Goal: Task Accomplishment & Management: Manage account settings

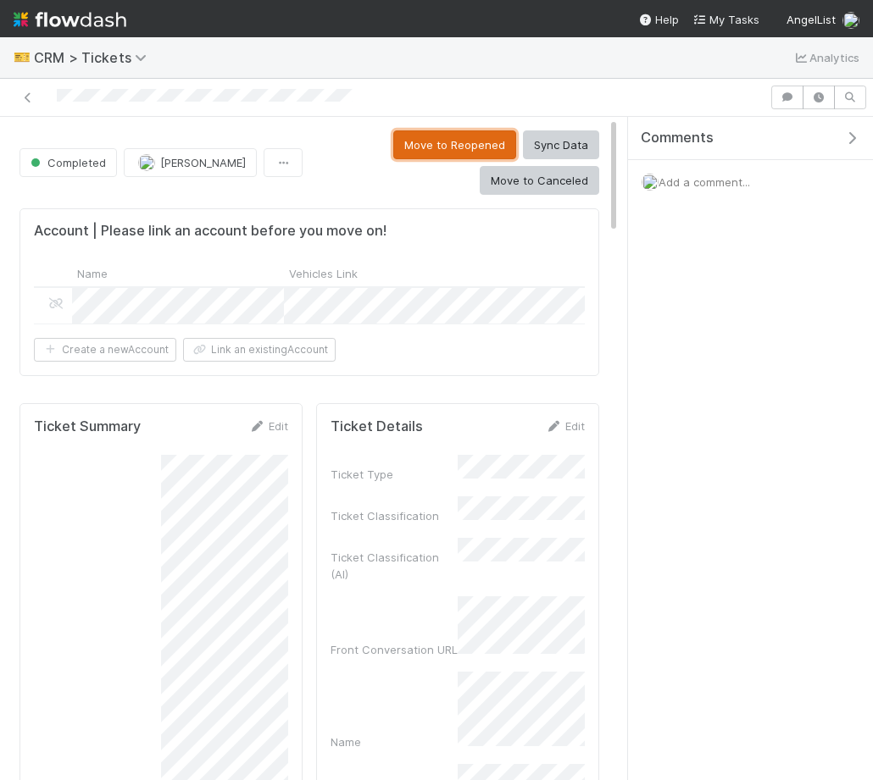
click at [393, 152] on button "Move to Reopened" at bounding box center [454, 144] width 123 height 29
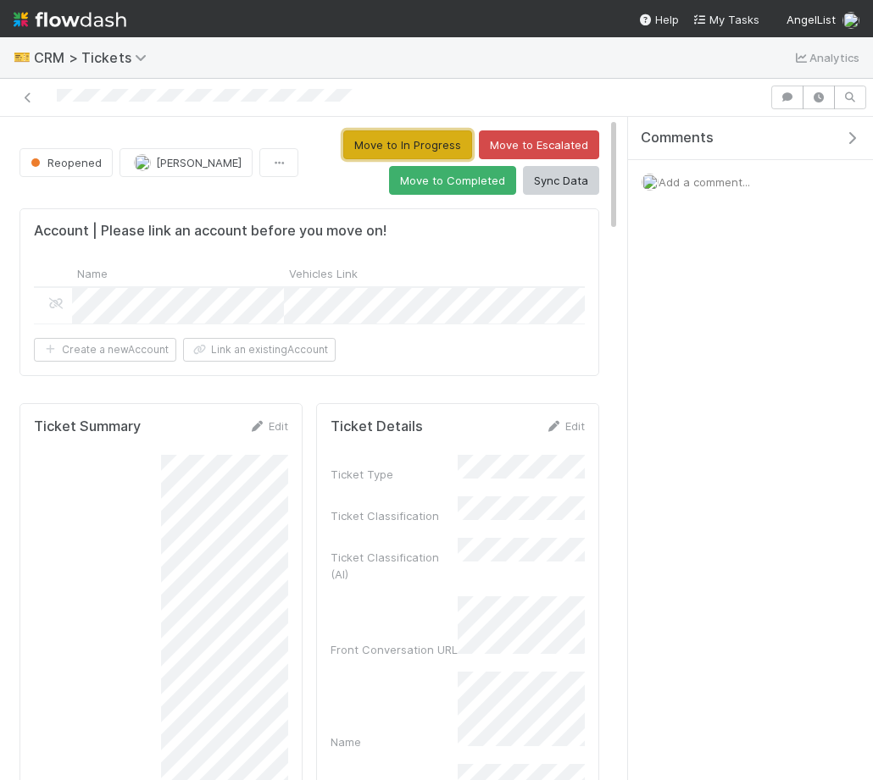
click at [447, 145] on button "Move to In Progress" at bounding box center [407, 144] width 129 height 29
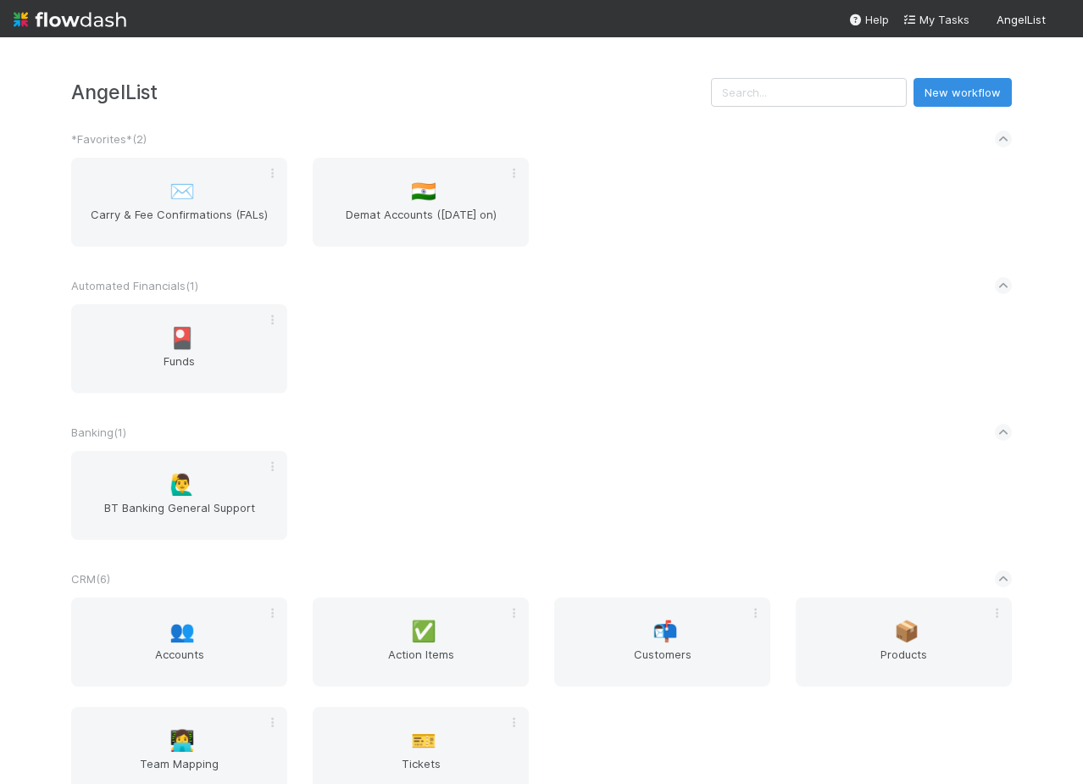
click at [175, 418] on div "Banking ( 1 )" at bounding box center [541, 431] width 940 height 37
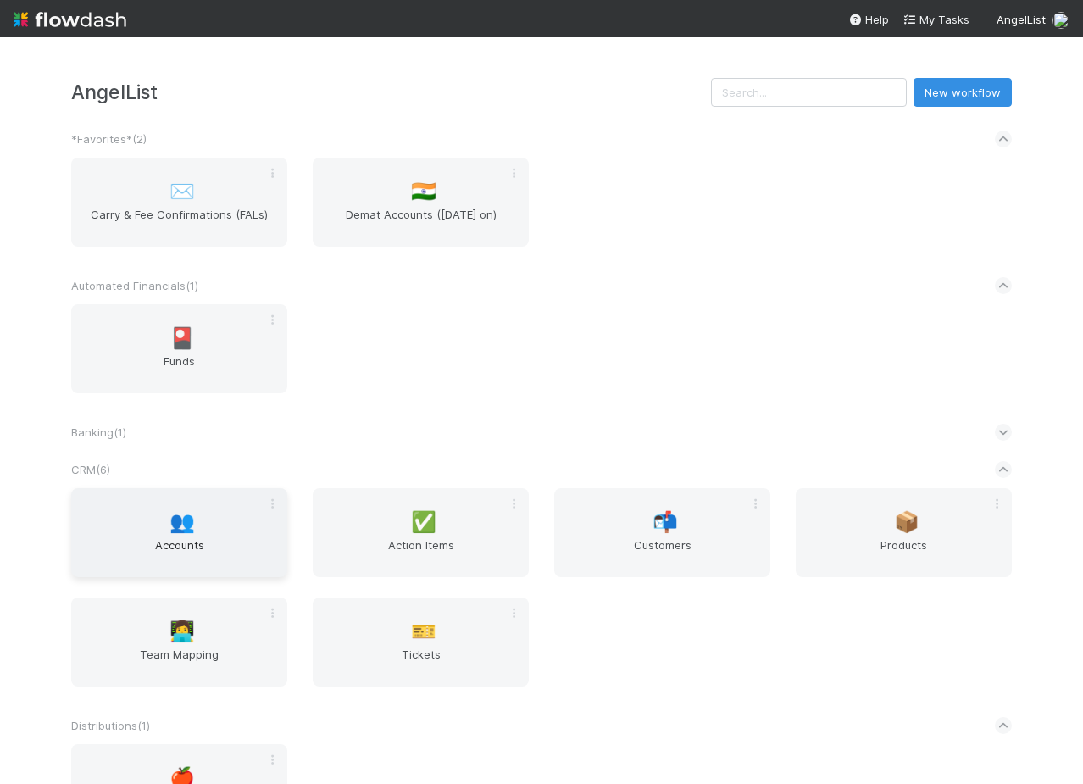
click at [174, 505] on div "👥 Accounts" at bounding box center [179, 532] width 216 height 89
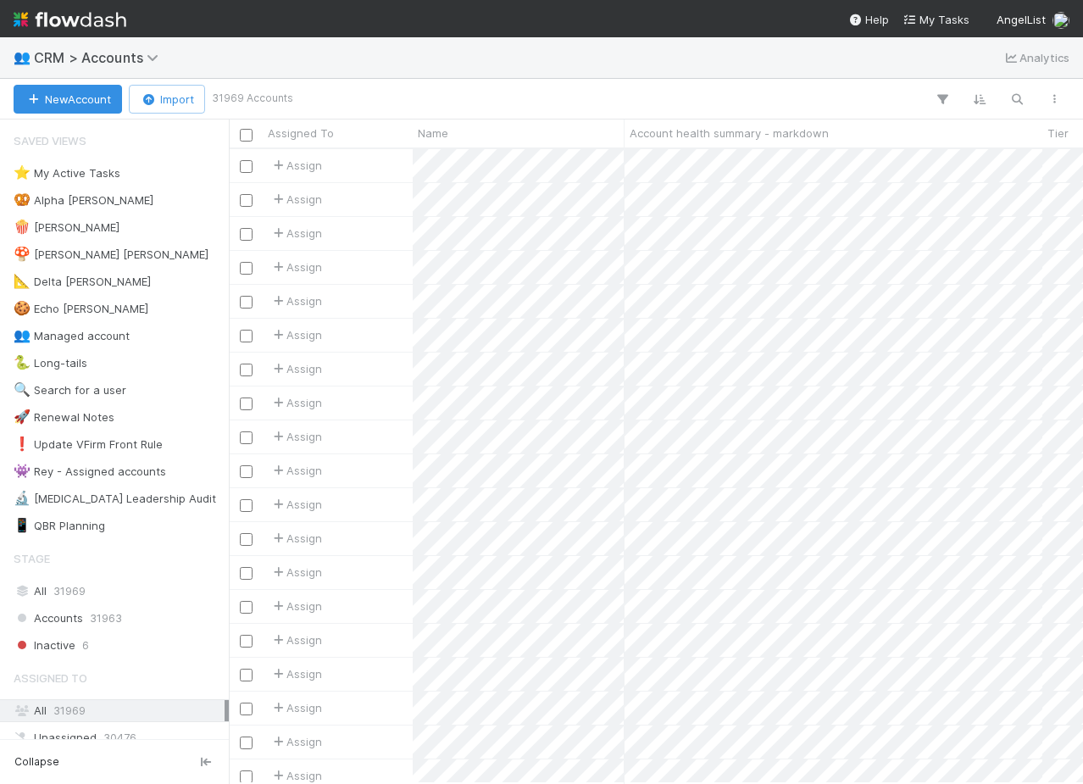
scroll to position [0, 1]
click at [531, 75] on div "👥 CRM > Accounts Analytics" at bounding box center [541, 57] width 1083 height 41
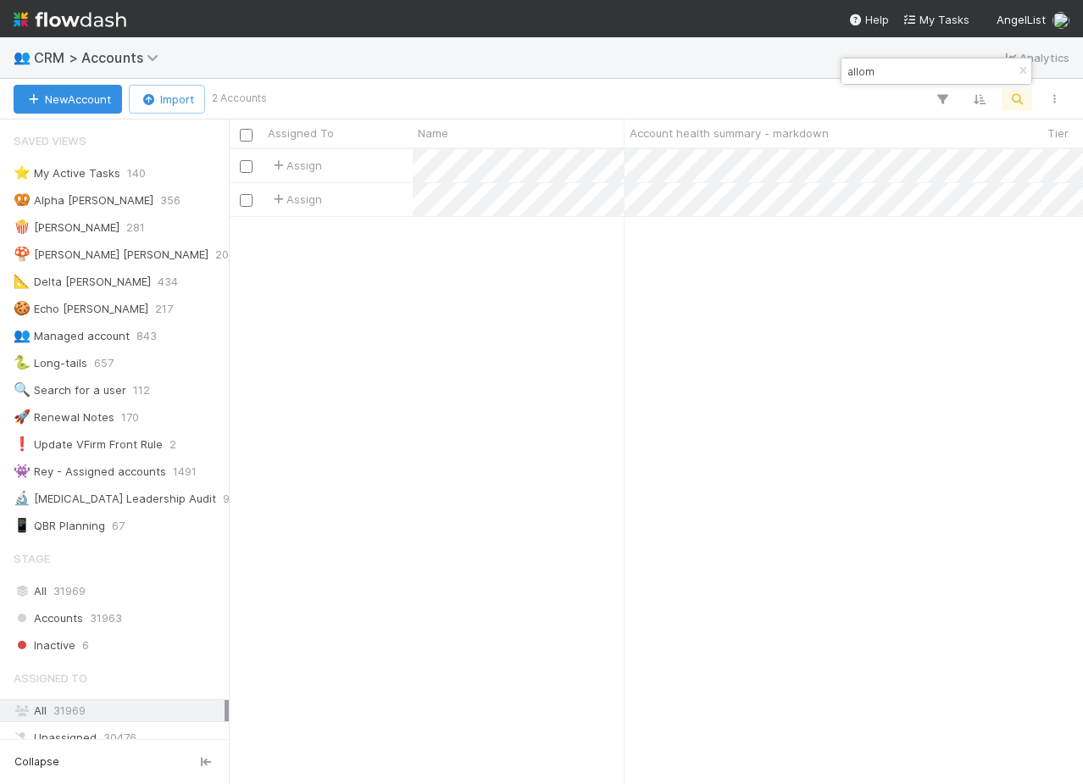
scroll to position [634, 854]
type input "allom"
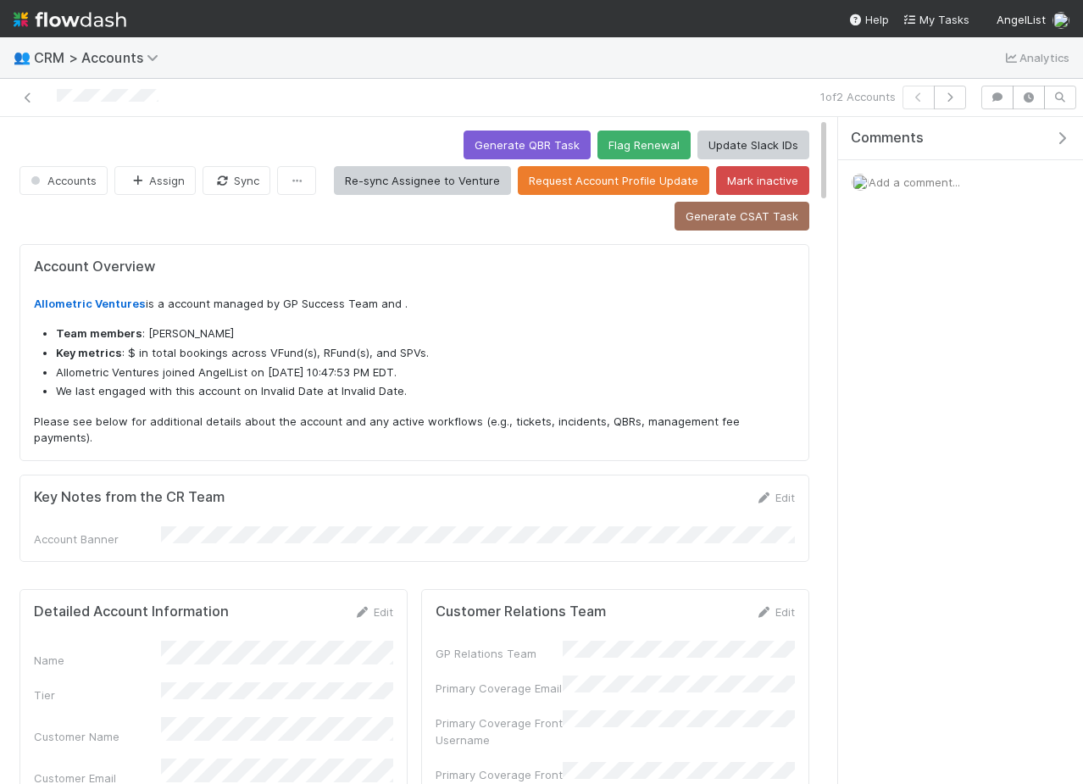
click at [1060, 149] on div "Comments" at bounding box center [960, 138] width 245 height 43
click at [1067, 141] on icon "button" at bounding box center [1061, 138] width 17 height 14
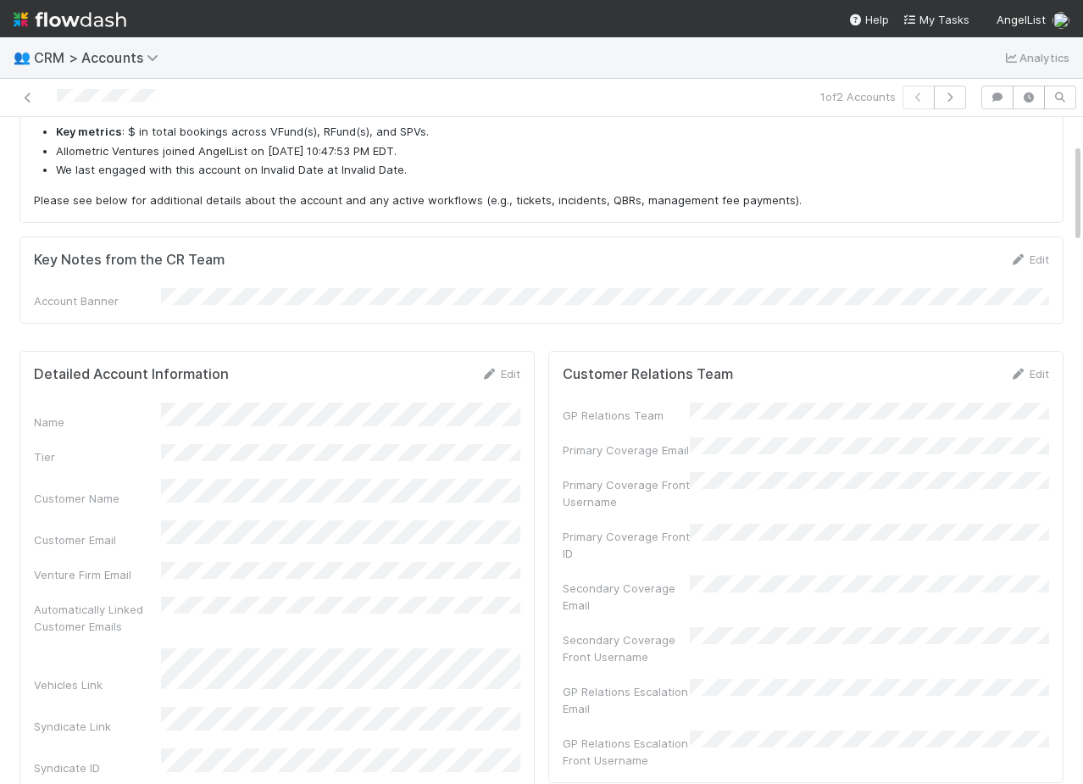
scroll to position [228, 0]
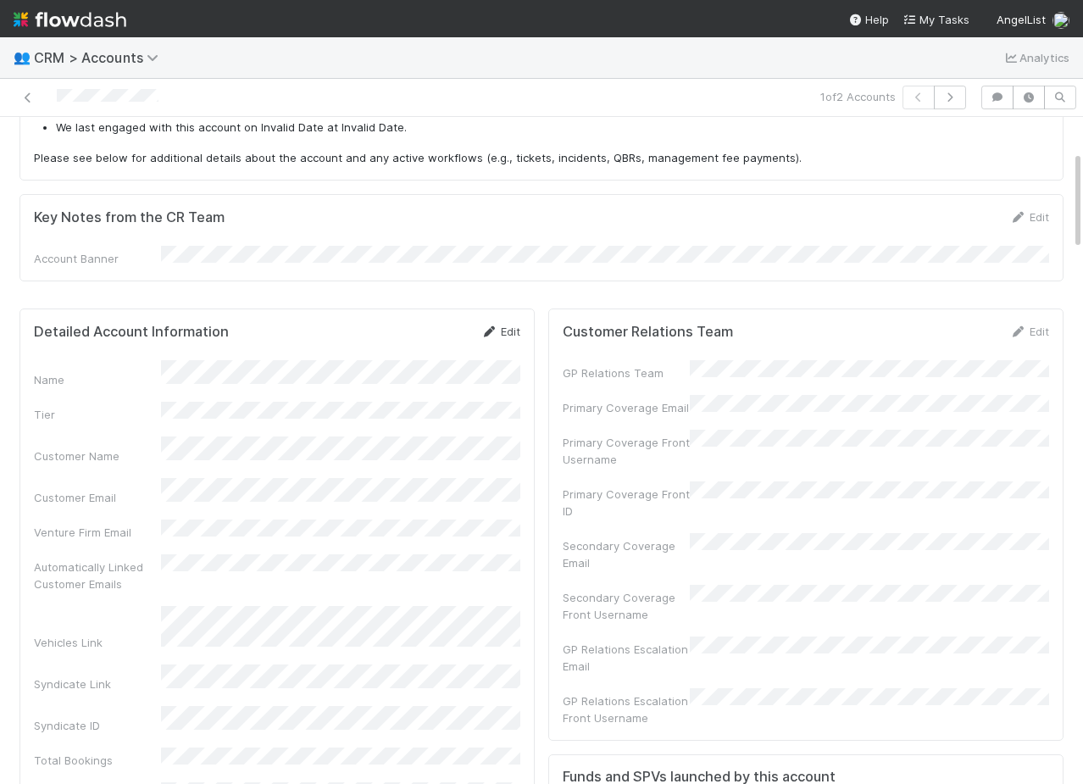
click at [500, 328] on link "Edit" at bounding box center [500, 331] width 40 height 14
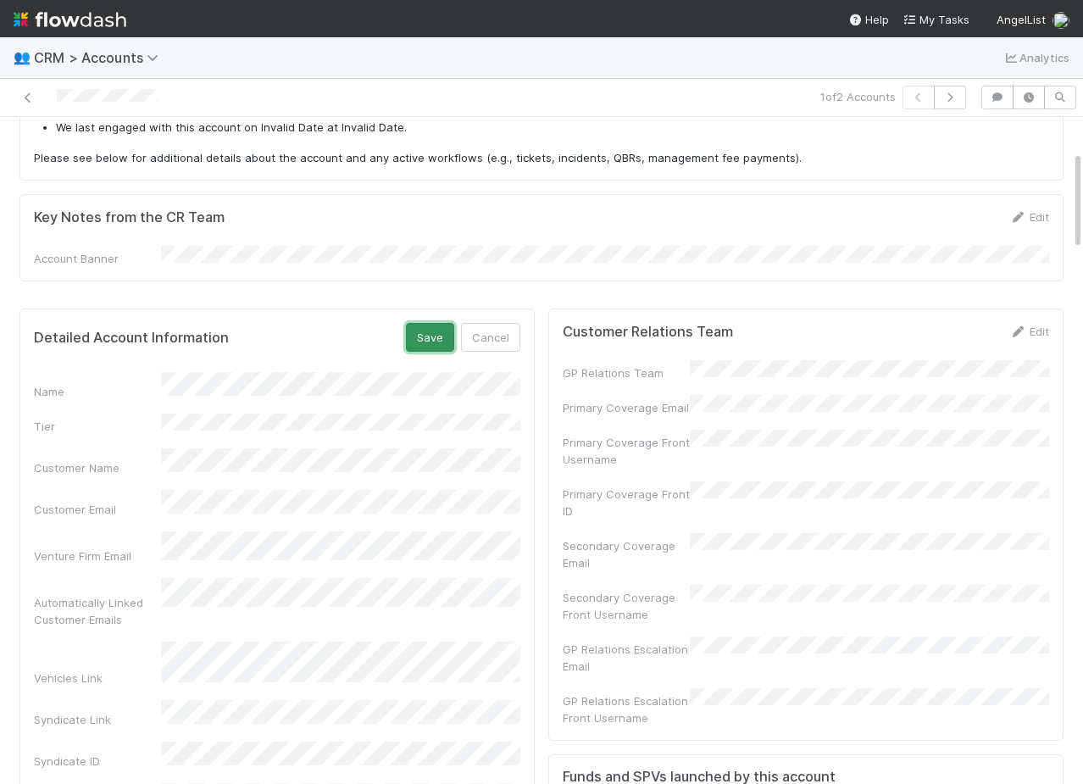
click at [418, 326] on button "Save" at bounding box center [430, 337] width 48 height 29
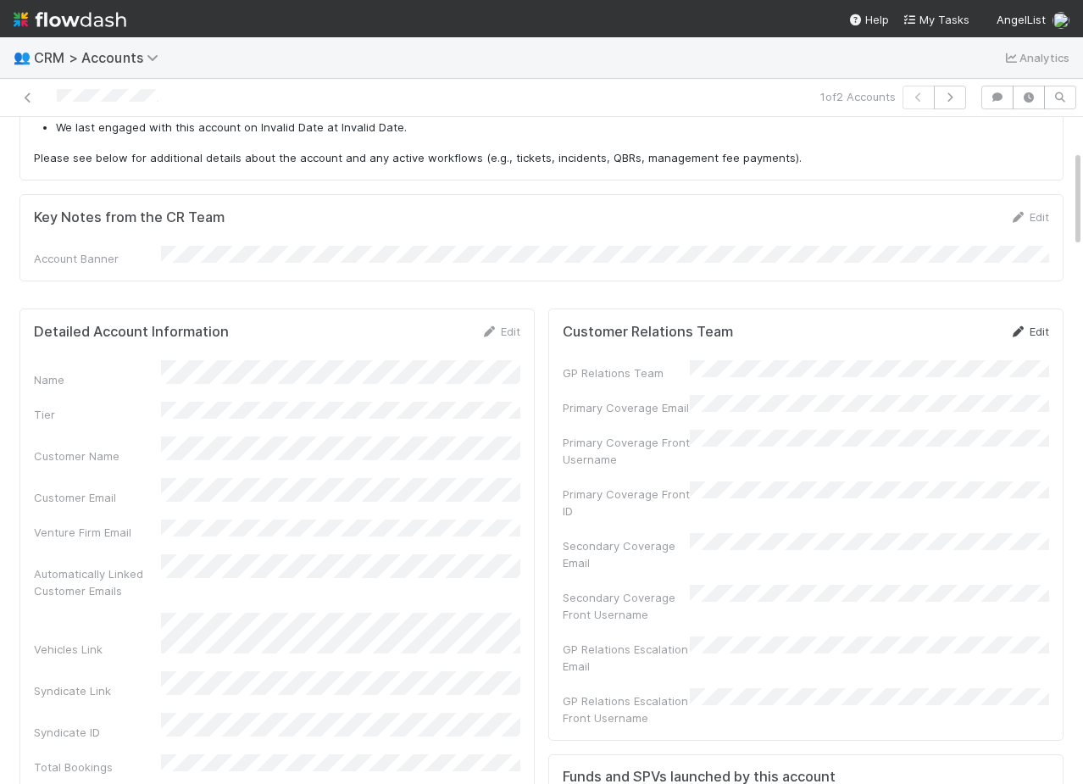
click at [1033, 330] on link "Edit" at bounding box center [1029, 331] width 40 height 14
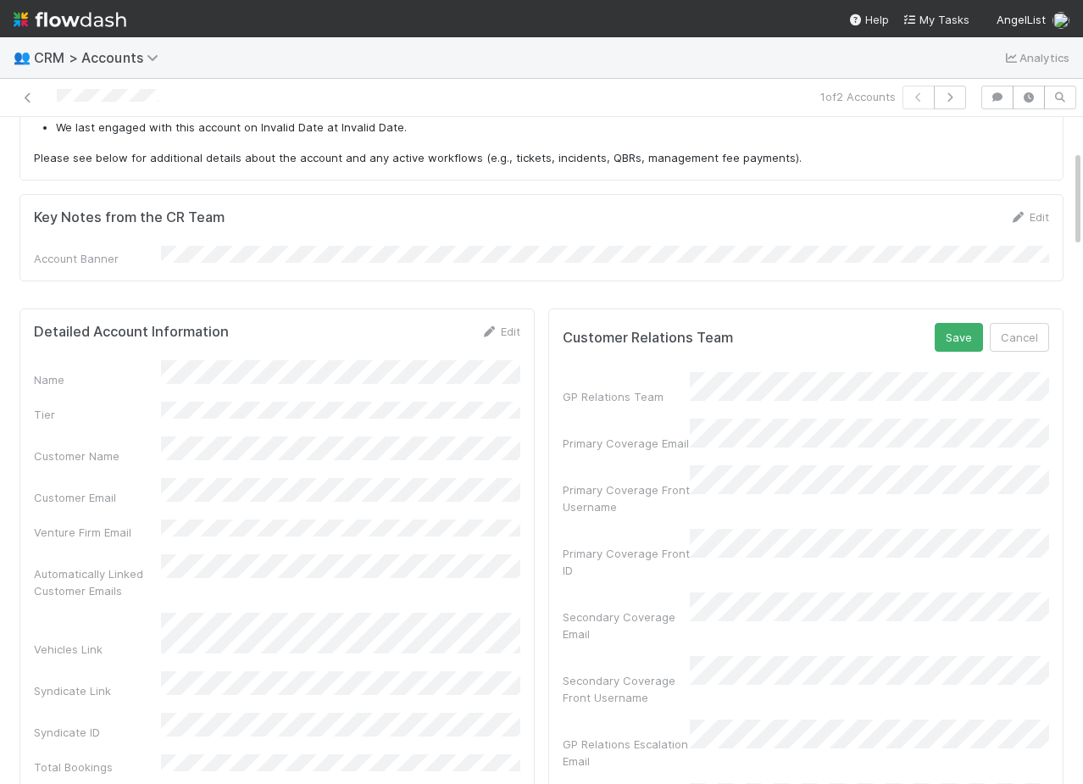
click at [520, 328] on div "Detailed Account Information Edit" at bounding box center [277, 331] width 512 height 17
click at [493, 326] on icon at bounding box center [488, 331] width 17 height 11
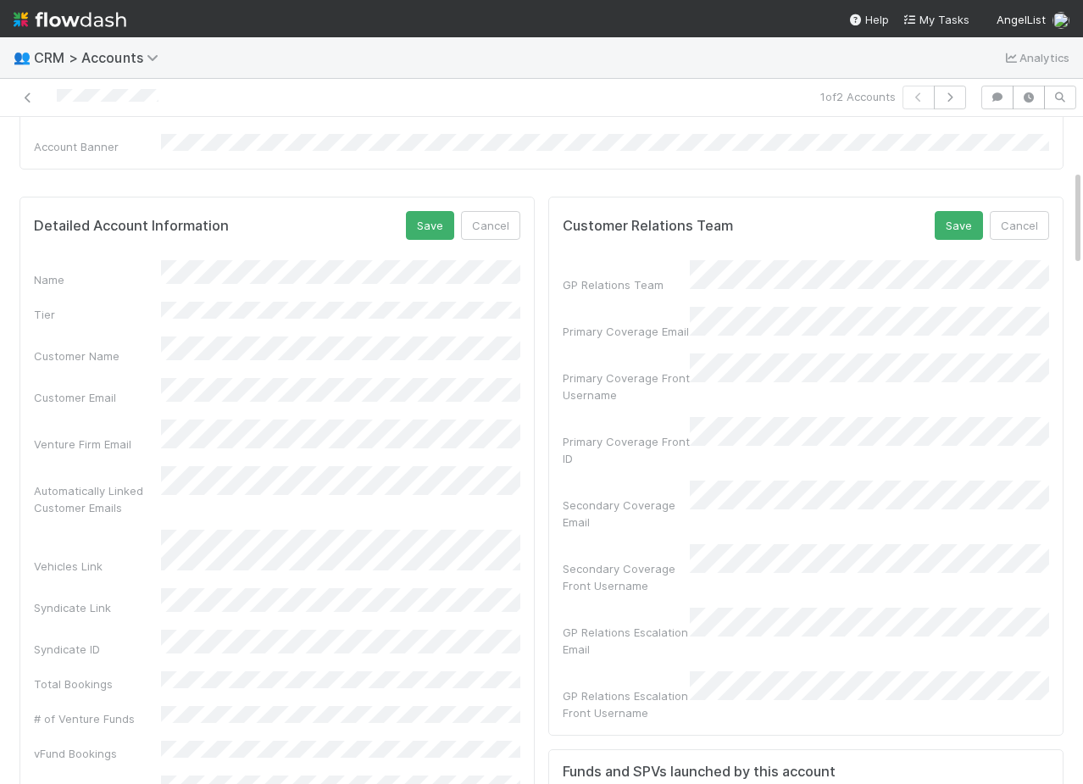
scroll to position [326, 0]
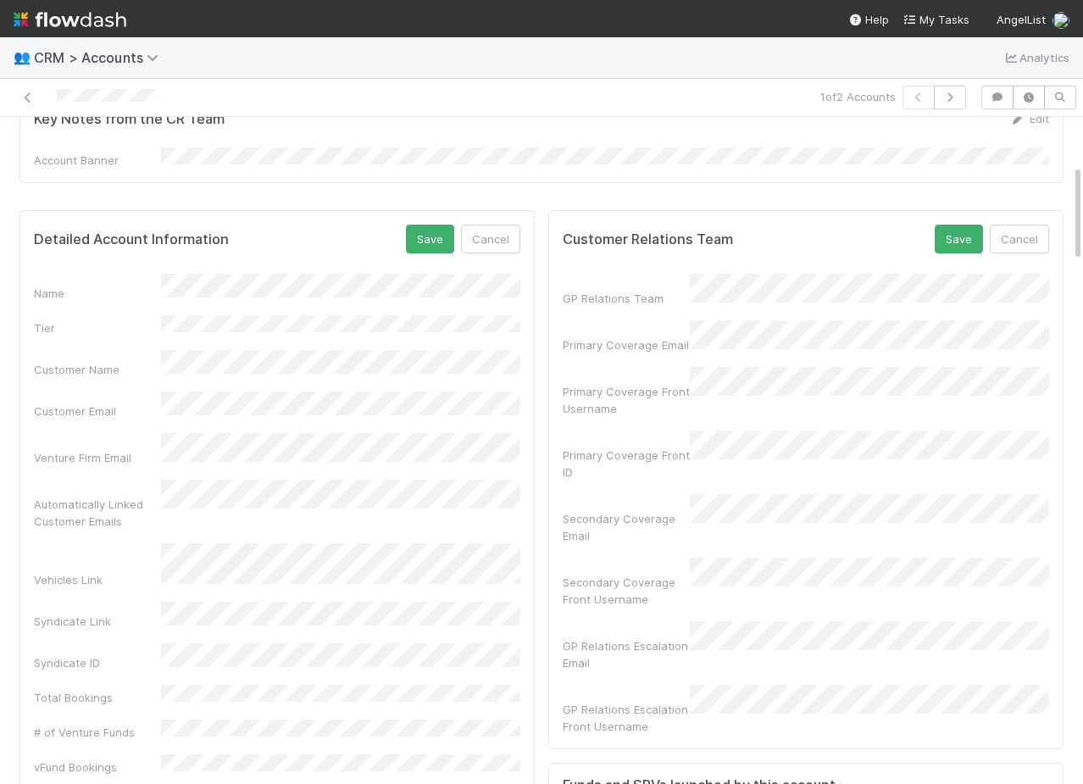
click at [934, 224] on button "Save" at bounding box center [958, 238] width 48 height 29
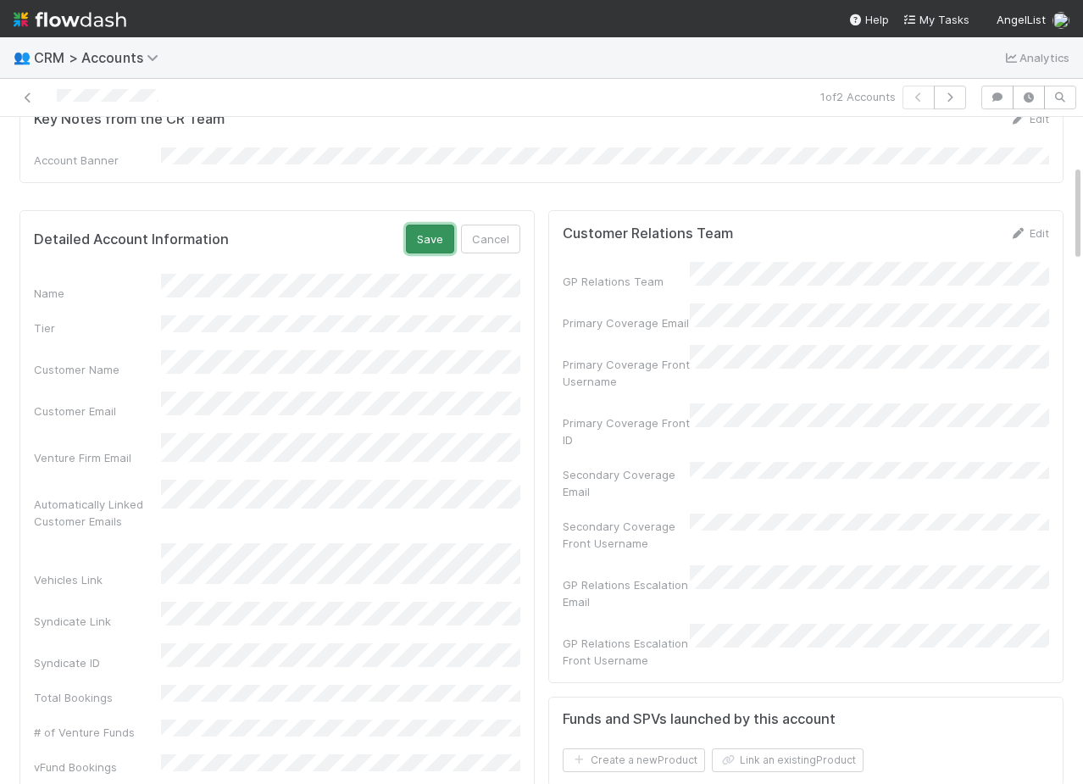
click at [424, 232] on button "Save" at bounding box center [430, 238] width 48 height 29
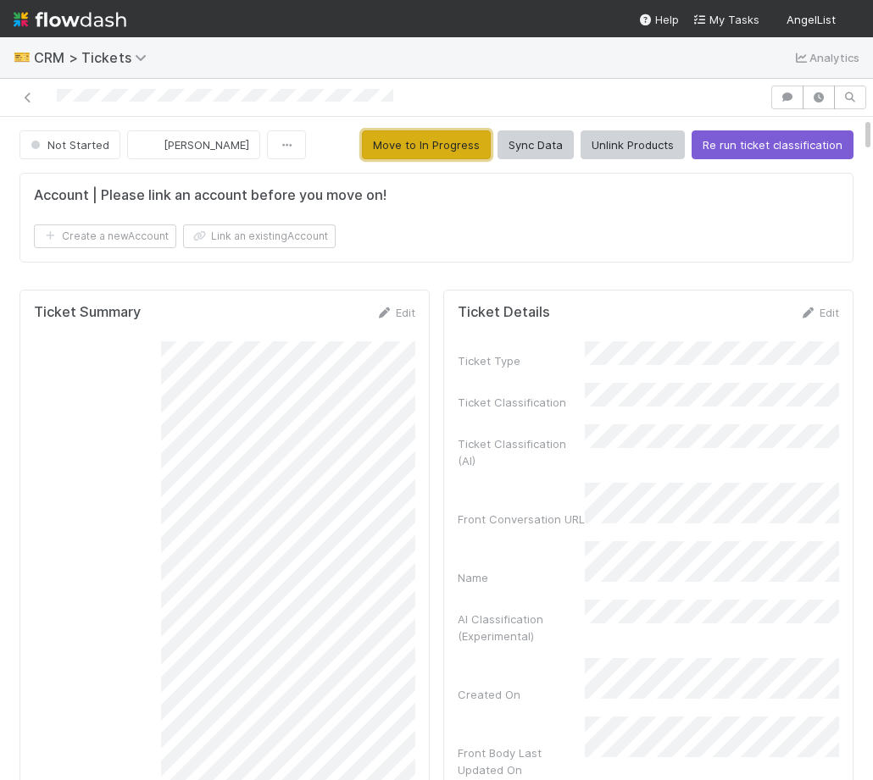
click at [395, 152] on button "Move to In Progress" at bounding box center [426, 144] width 129 height 29
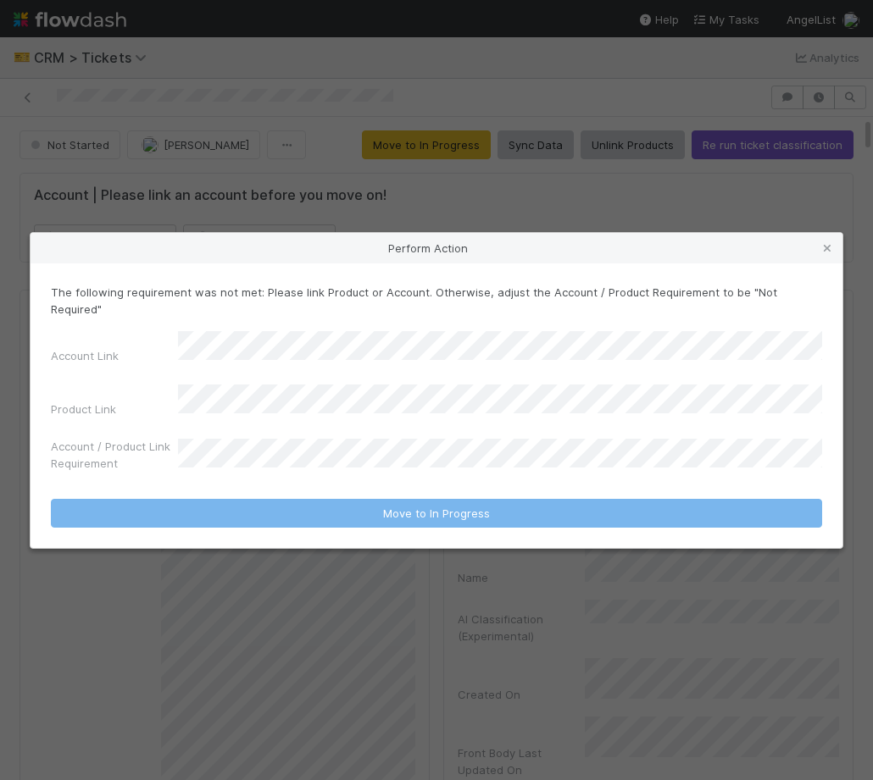
click at [394, 240] on div "Perform Action The following requirement was not met: Please link Product or Ac…" at bounding box center [436, 390] width 873 height 780
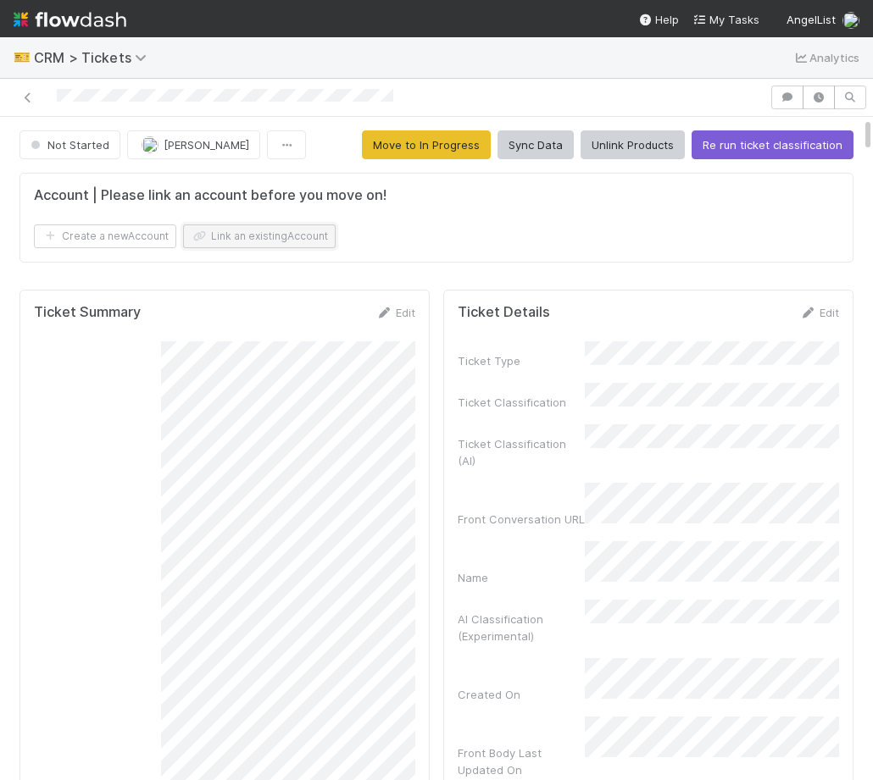
click at [227, 236] on button "Link an existing Account" at bounding box center [259, 236] width 152 height 24
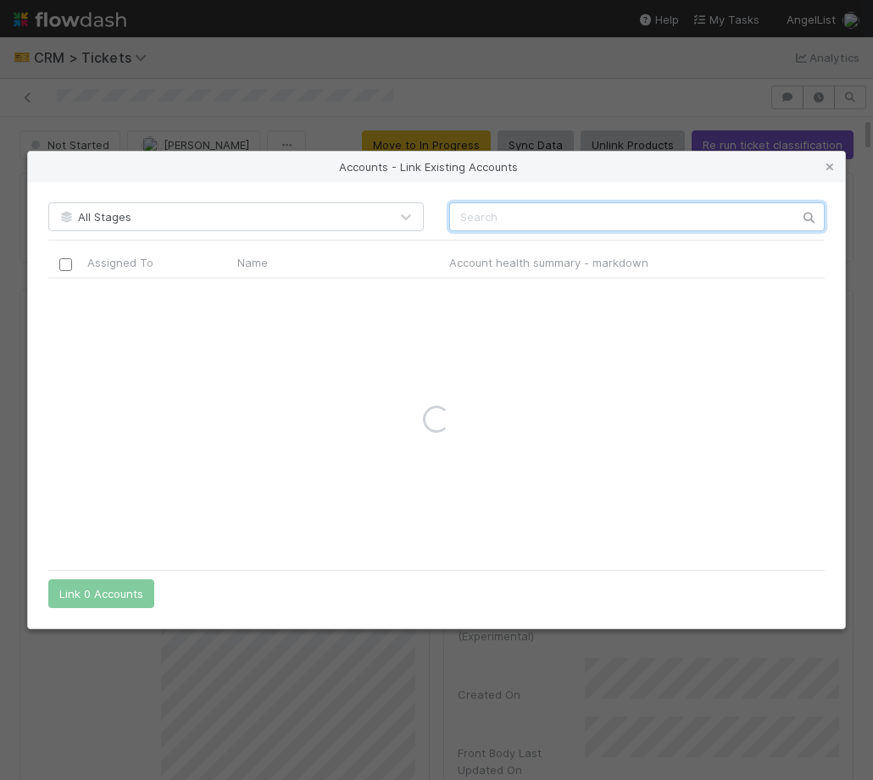
click at [557, 213] on input "text" at bounding box center [636, 216] width 375 height 29
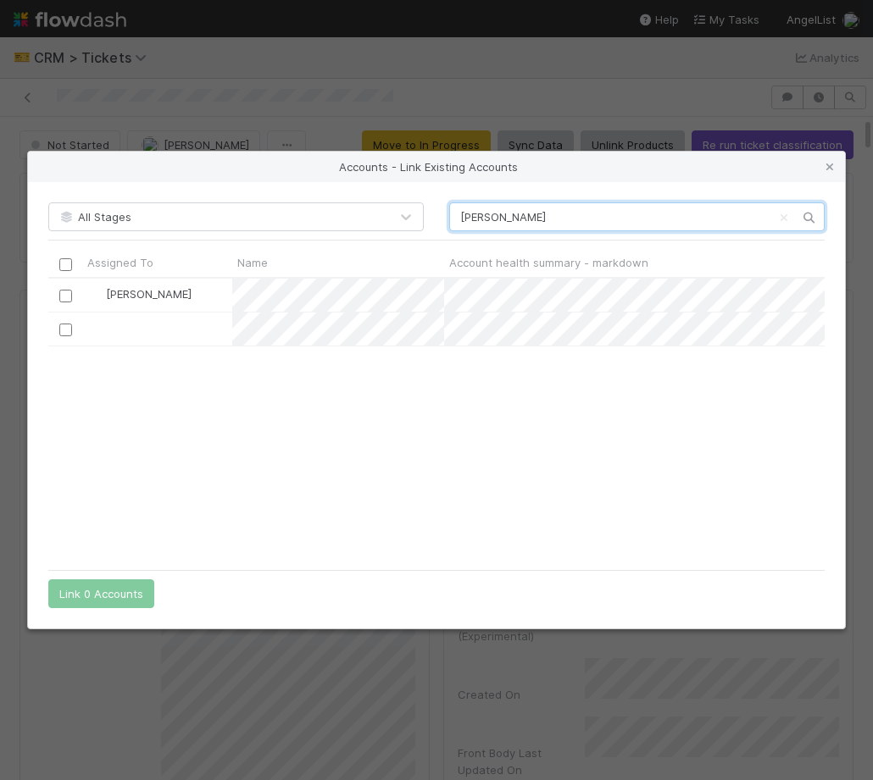
scroll to position [282, 776]
type input "nick som"
click at [64, 298] on input "checkbox" at bounding box center [65, 296] width 13 height 13
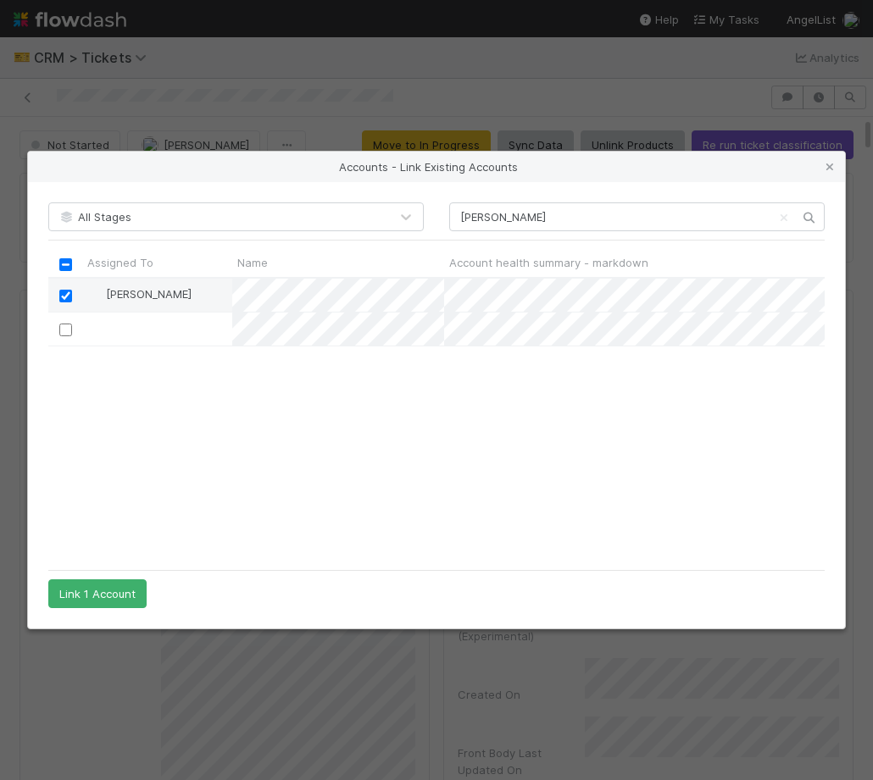
click at [105, 621] on div "All Stages nick som Assigned To Name Account health summary - markdown Tier Syn…" at bounding box center [436, 405] width 817 height 446
click at [105, 593] on button "Link 1 Account" at bounding box center [97, 593] width 98 height 29
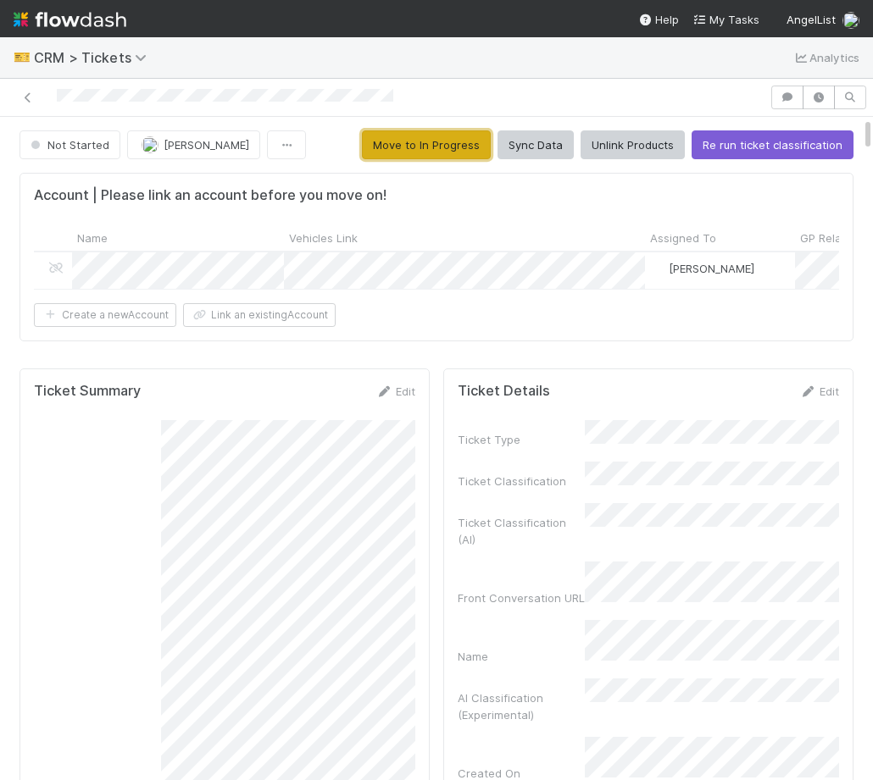
click at [396, 149] on button "Move to In Progress" at bounding box center [426, 144] width 129 height 29
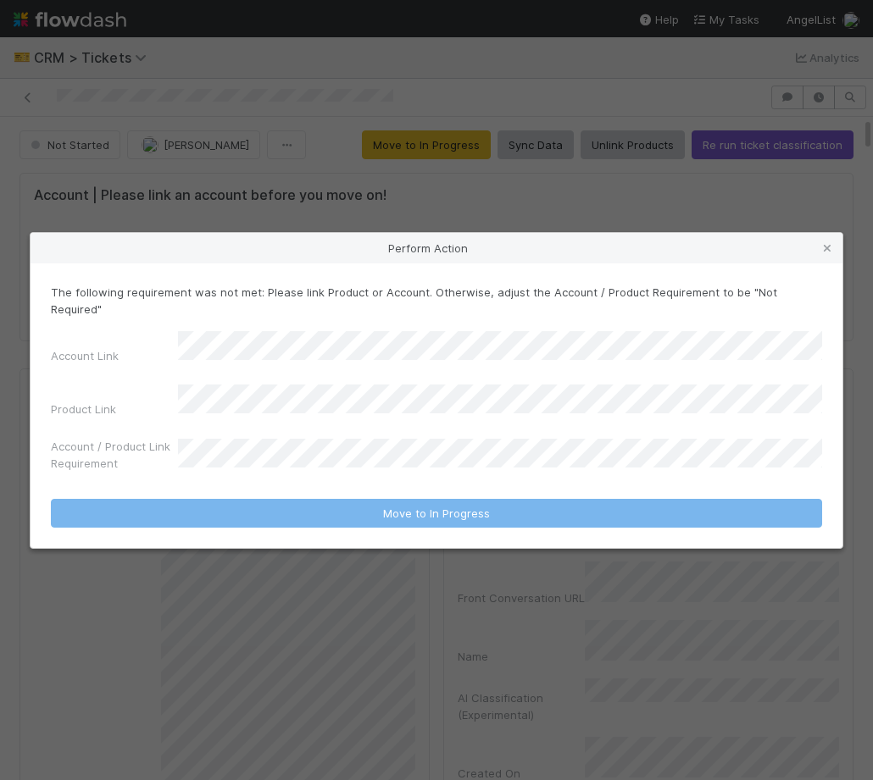
click at [449, 224] on div "Perform Action The following requirement was not met: Please link Product or Ac…" at bounding box center [436, 390] width 873 height 780
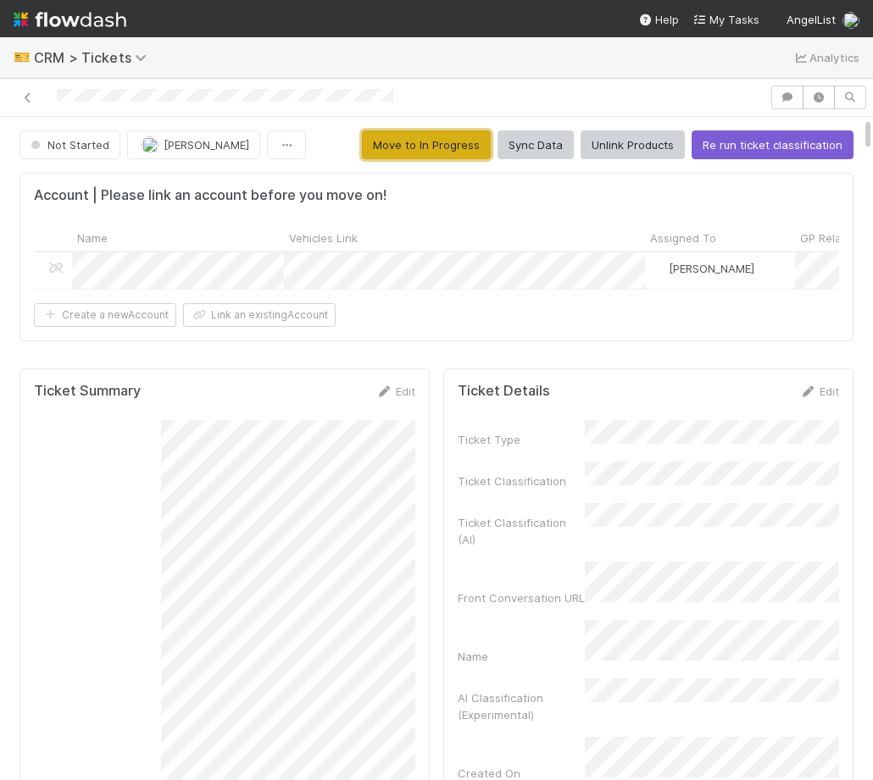
click at [453, 142] on button "Move to In Progress" at bounding box center [426, 144] width 129 height 29
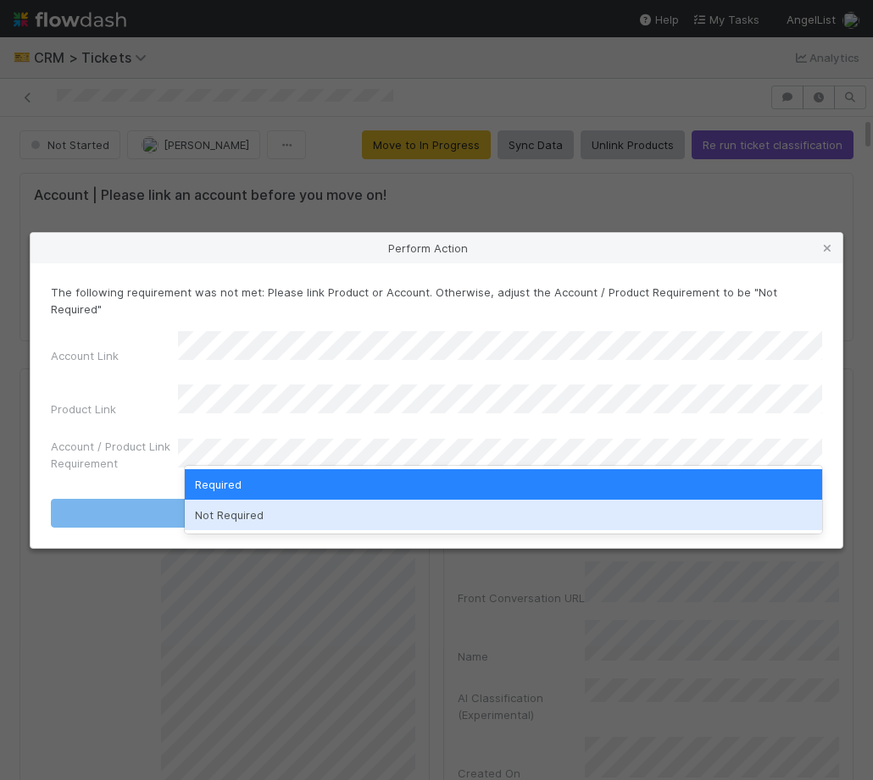
click at [308, 507] on div "Not Required" at bounding box center [503, 515] width 637 height 30
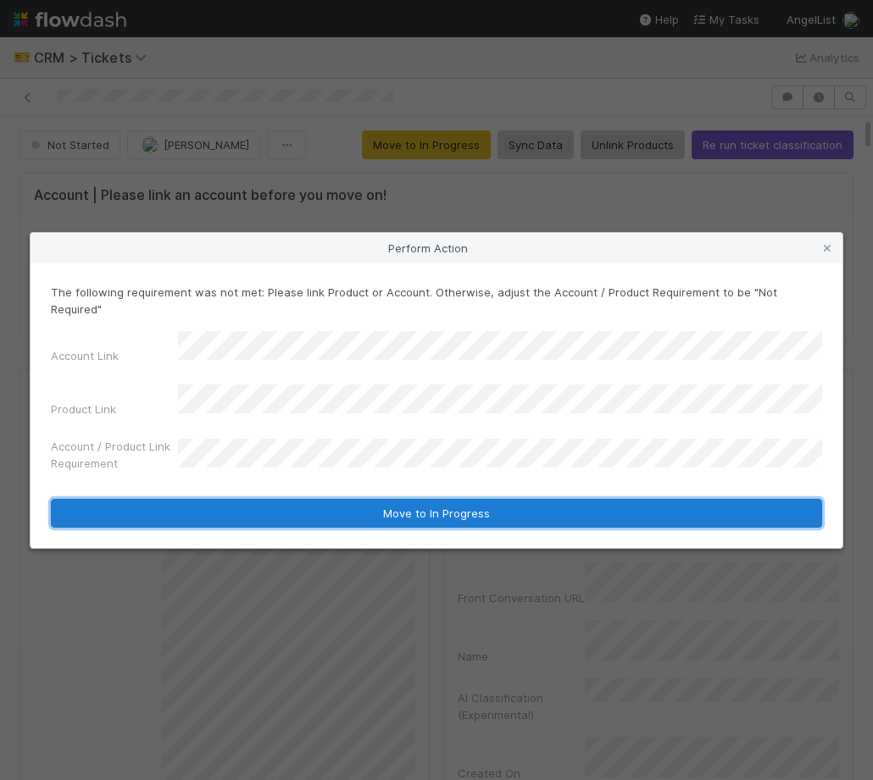
click at [320, 499] on button "Move to In Progress" at bounding box center [436, 513] width 771 height 29
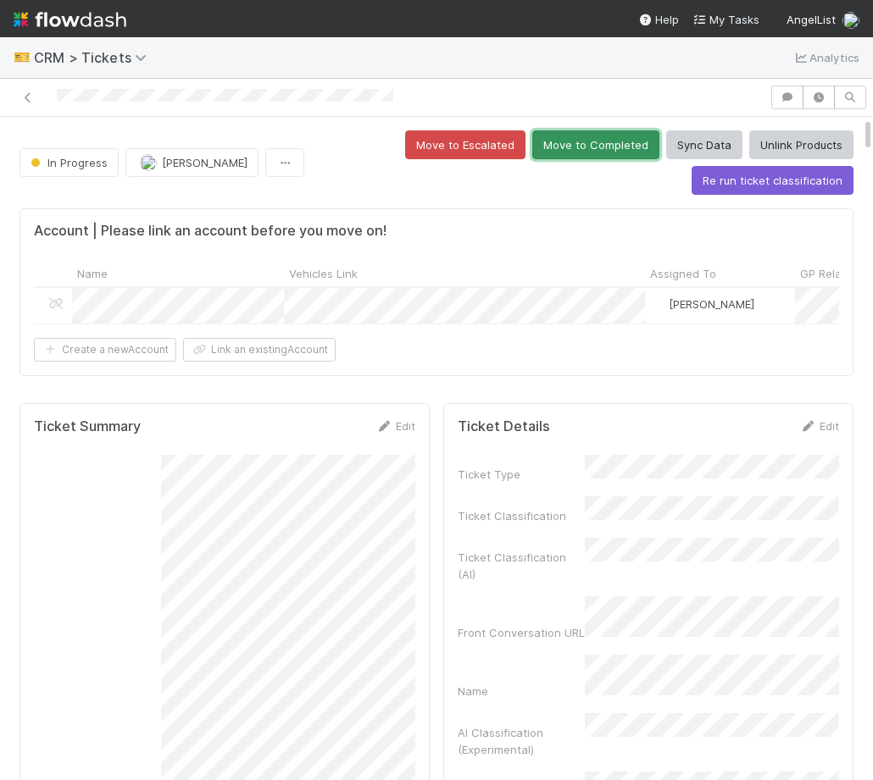
click at [568, 156] on button "Move to Completed" at bounding box center [595, 144] width 127 height 29
click at [565, 139] on button "Move to Completed" at bounding box center [595, 144] width 127 height 29
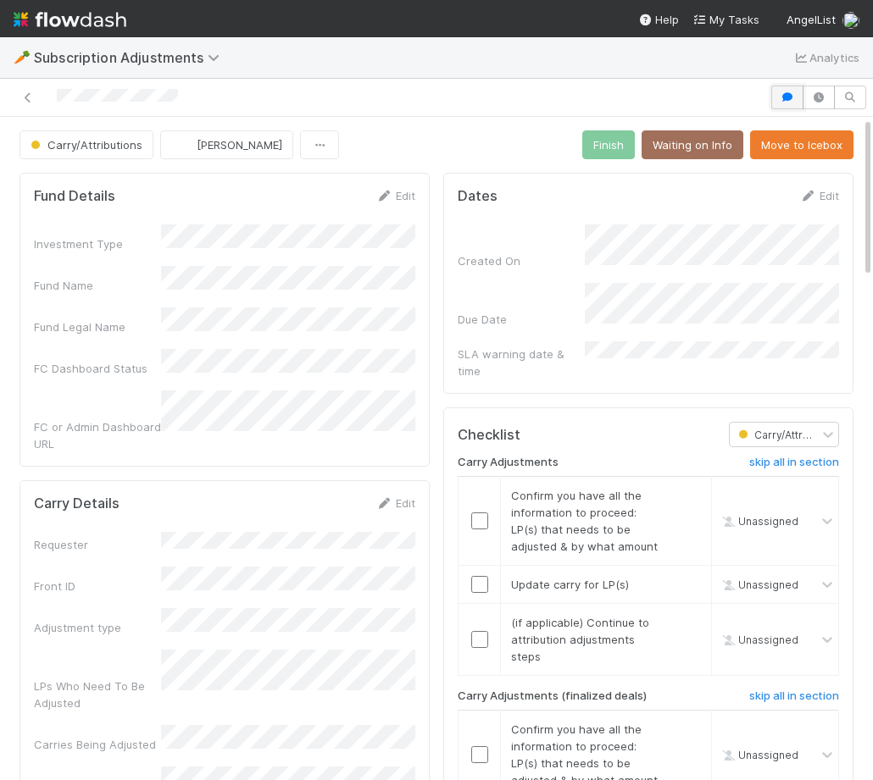
click at [776, 94] on button "button" at bounding box center [787, 98] width 32 height 24
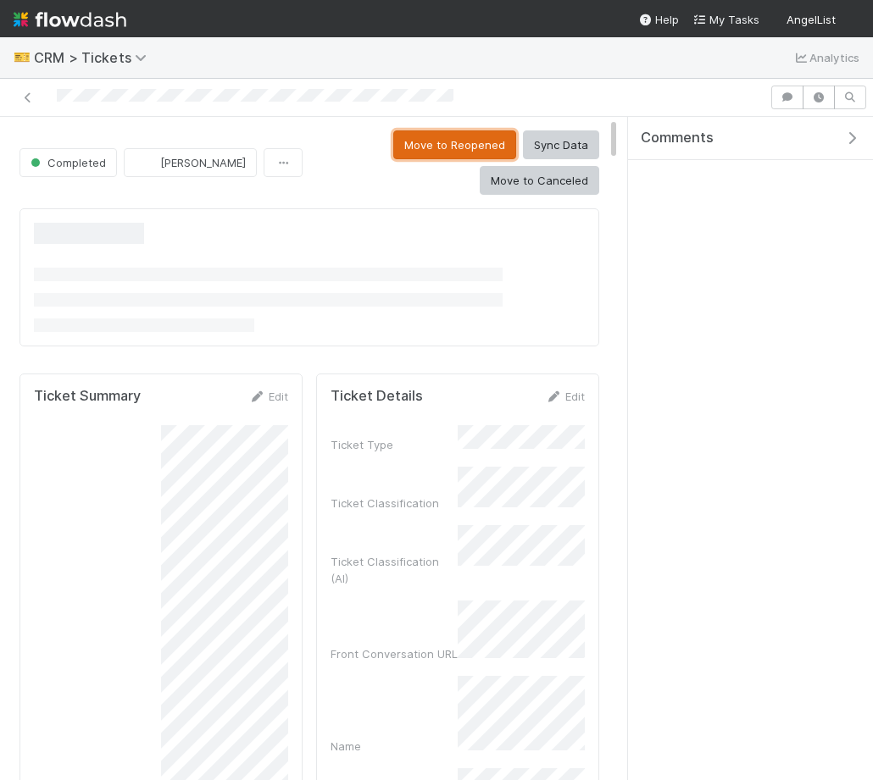
click at [393, 141] on button "Move to Reopened" at bounding box center [454, 144] width 123 height 29
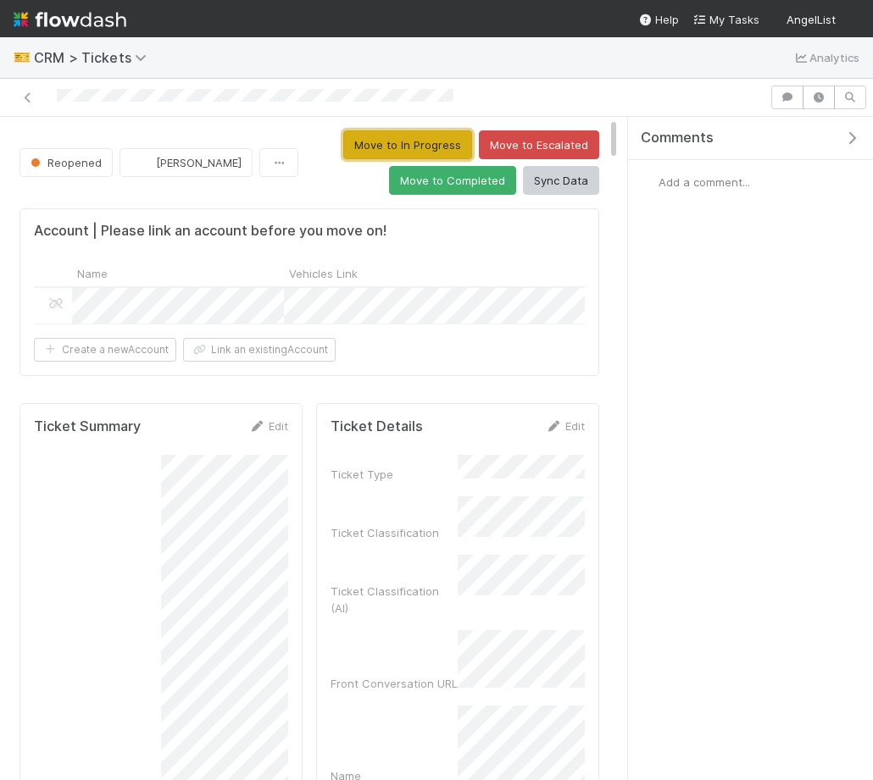
click at [441, 138] on button "Move to In Progress" at bounding box center [407, 144] width 129 height 29
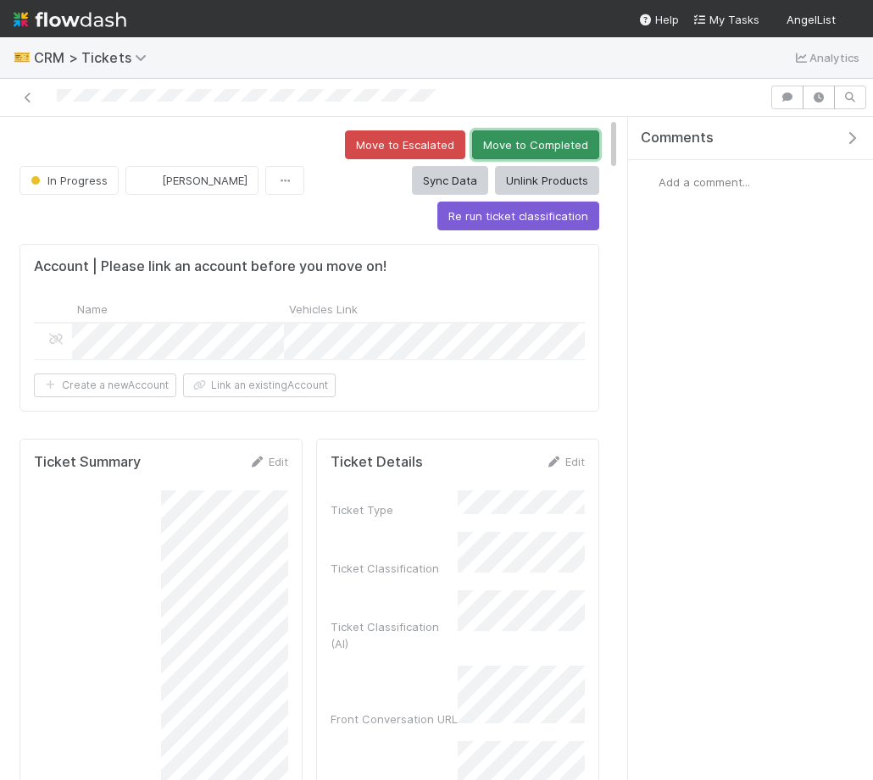
click at [510, 141] on button "Move to Completed" at bounding box center [535, 144] width 127 height 29
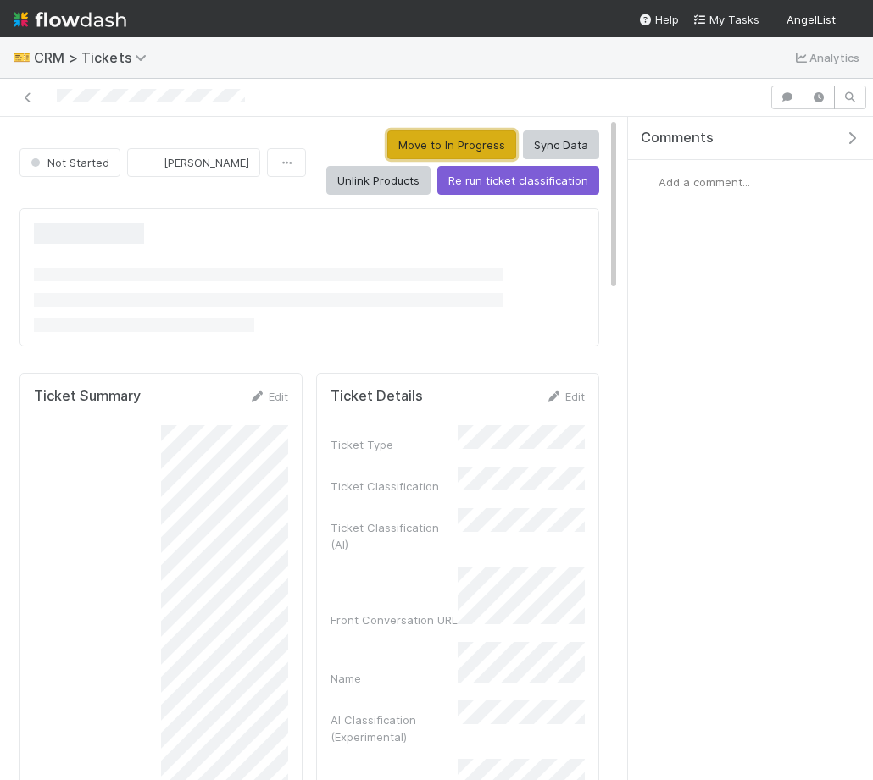
click at [397, 143] on button "Move to In Progress" at bounding box center [451, 144] width 129 height 29
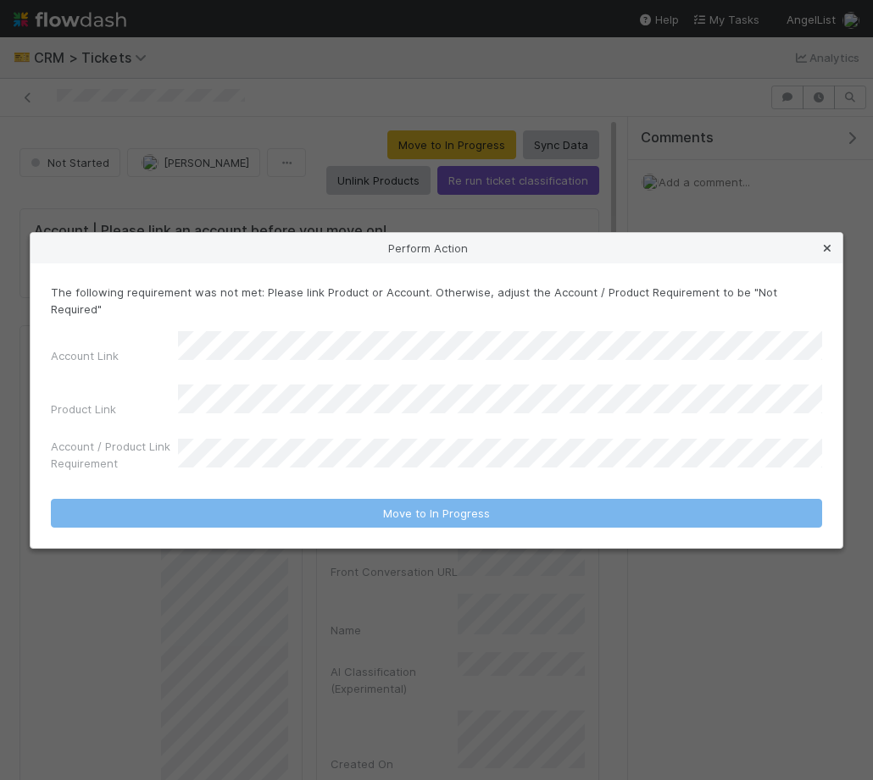
click at [829, 254] on icon at bounding box center [826, 248] width 17 height 11
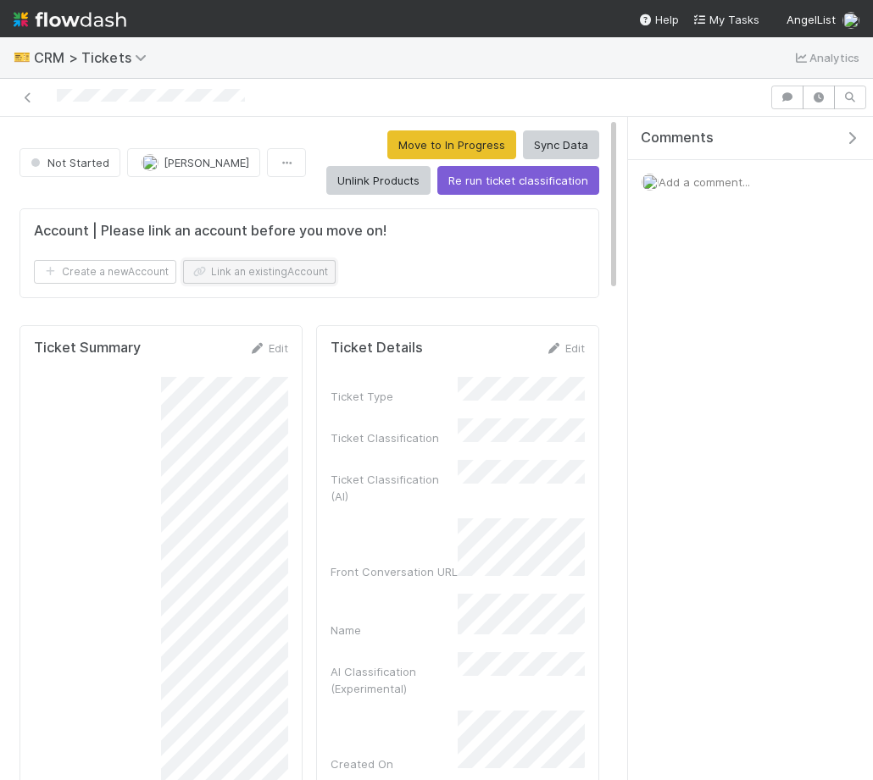
click at [204, 281] on button "Link an existing Account" at bounding box center [259, 272] width 152 height 24
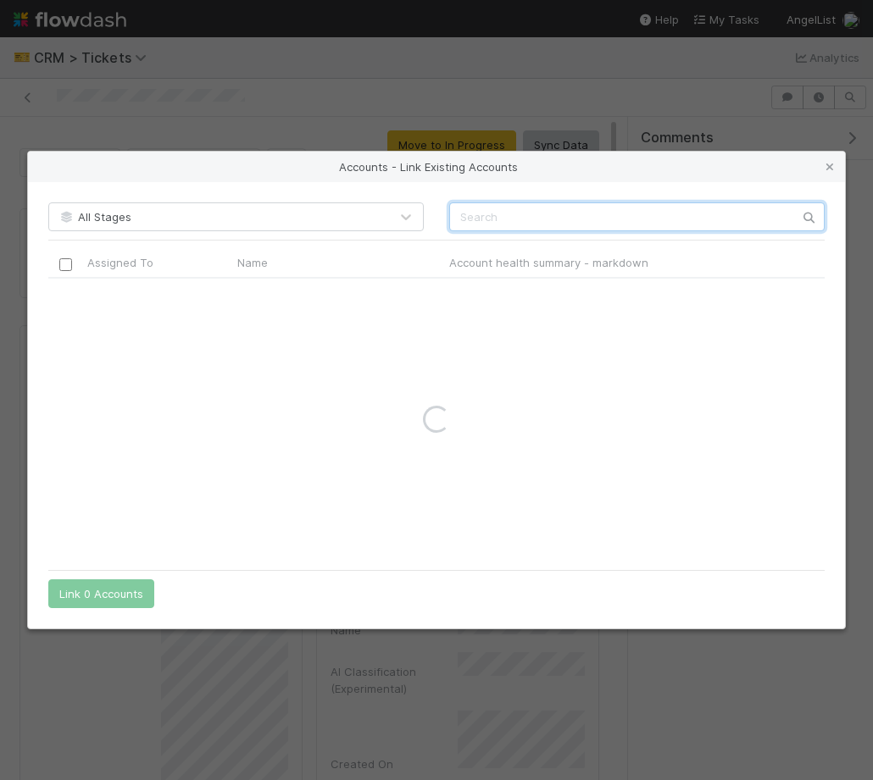
click at [533, 214] on input "text" at bounding box center [636, 216] width 375 height 29
type input "preview"
click at [832, 158] on link at bounding box center [829, 166] width 17 height 17
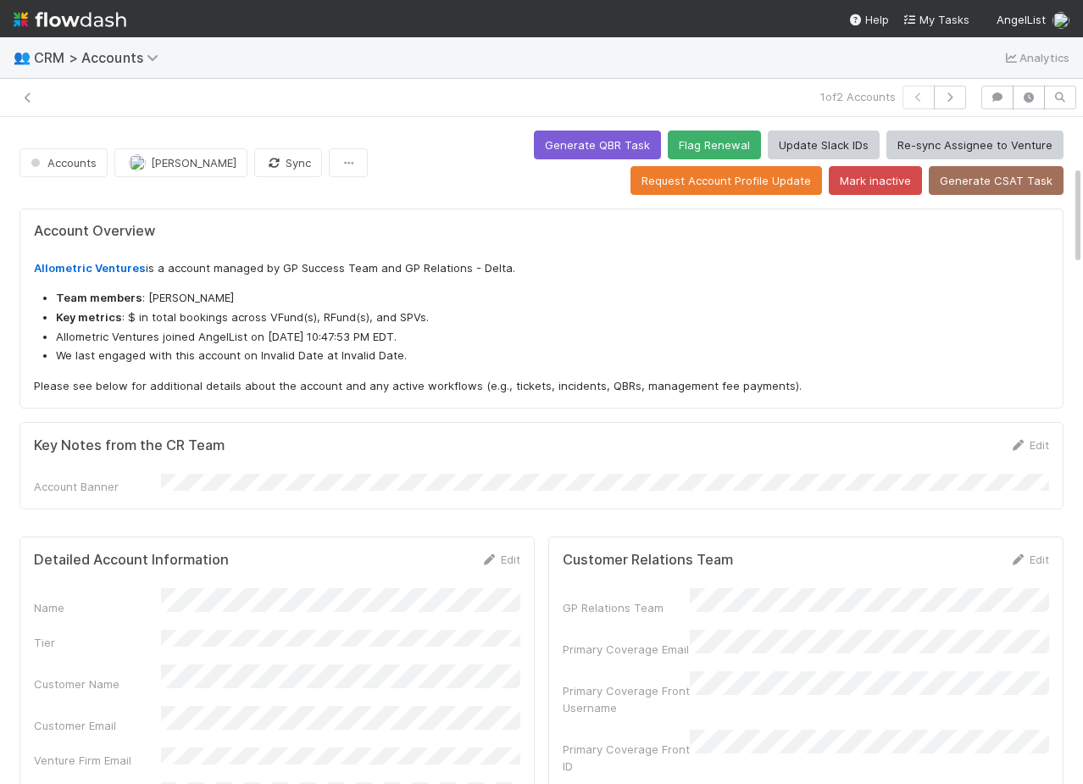
scroll to position [326, 0]
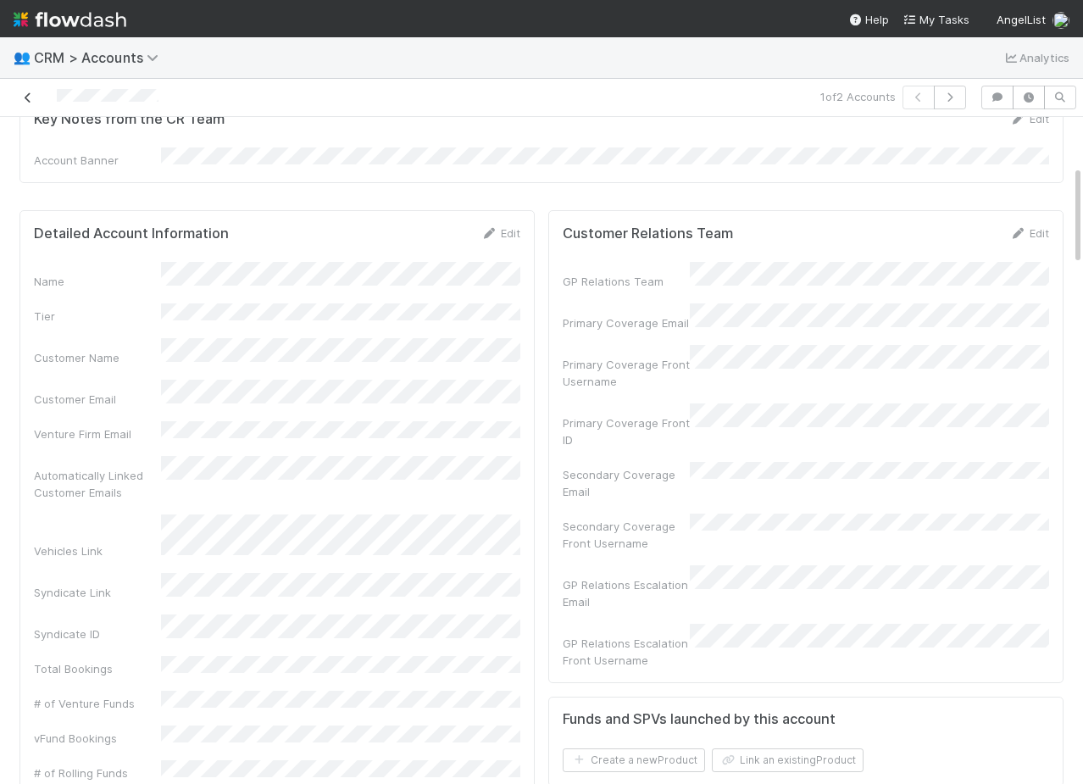
click at [26, 95] on icon at bounding box center [27, 97] width 17 height 11
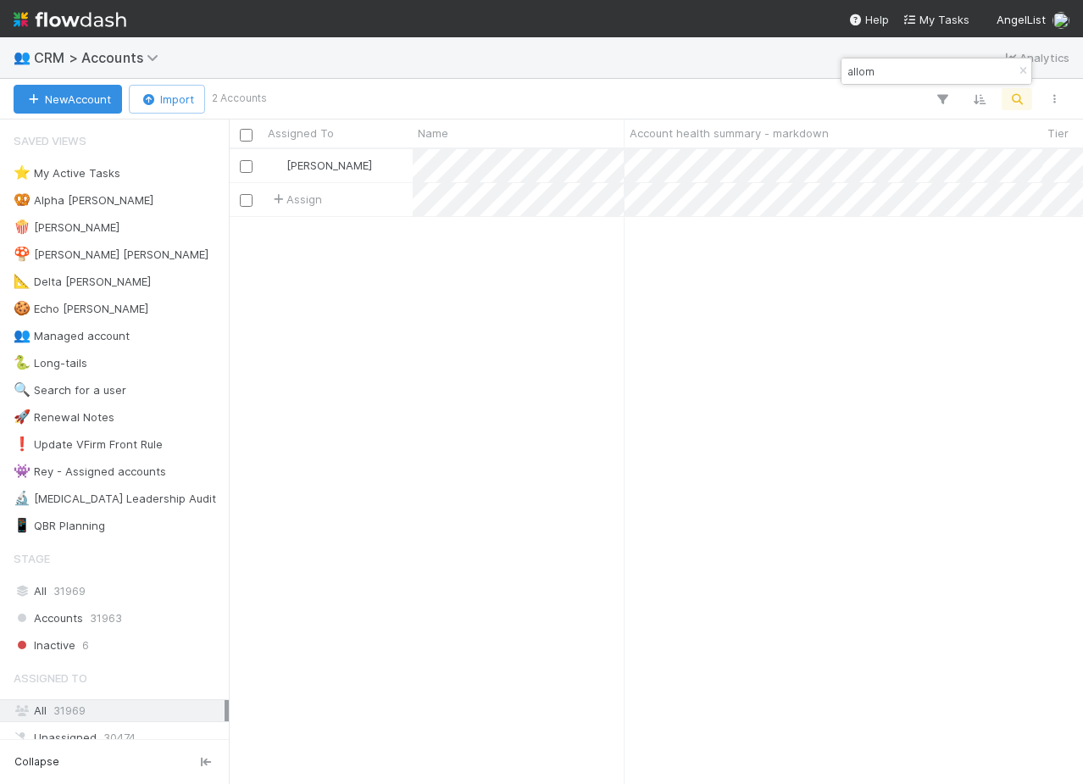
scroll to position [634, 854]
click at [885, 70] on input "allom" at bounding box center [928, 71] width 169 height 20
type input "preview ven"
